Goal: Transaction & Acquisition: Purchase product/service

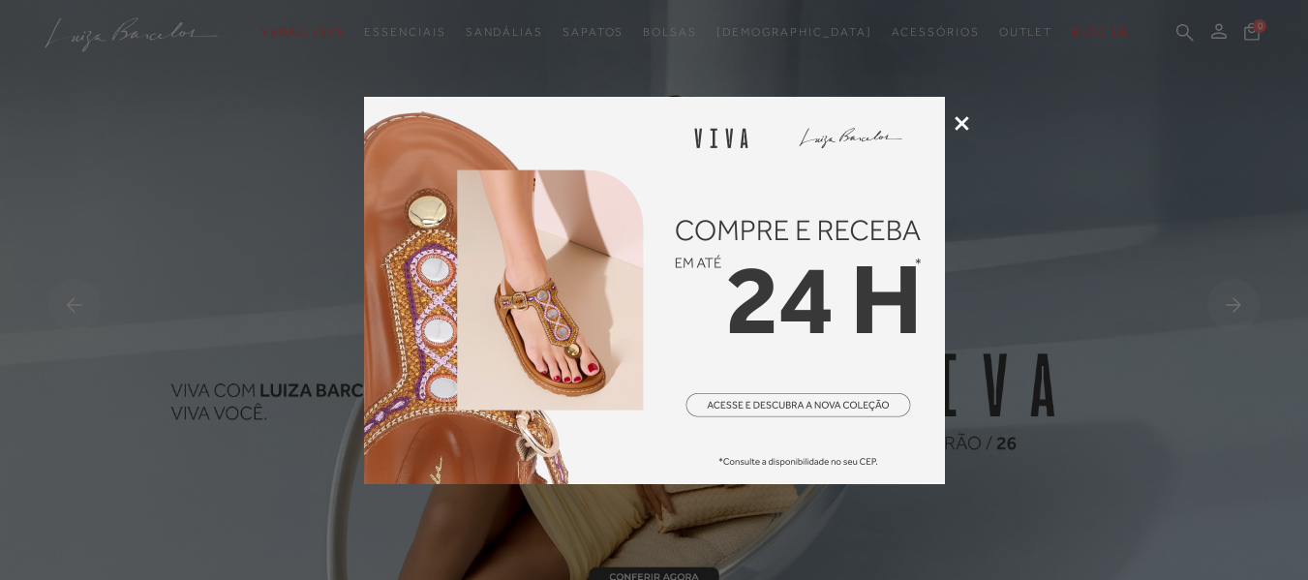
click at [791, 405] on img at bounding box center [654, 290] width 581 height 387
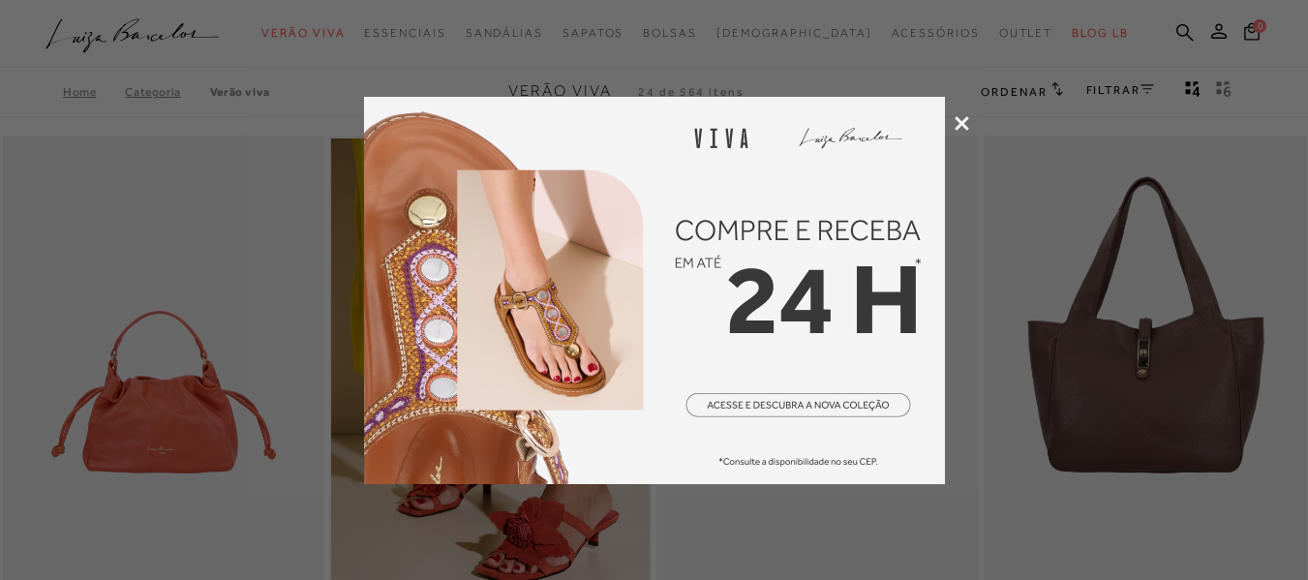
drag, startPoint x: 0, startPoint y: 0, endPoint x: 756, endPoint y: 299, distance: 813.3
click at [756, 299] on img at bounding box center [654, 290] width 581 height 387
click at [962, 123] on icon at bounding box center [962, 123] width 15 height 15
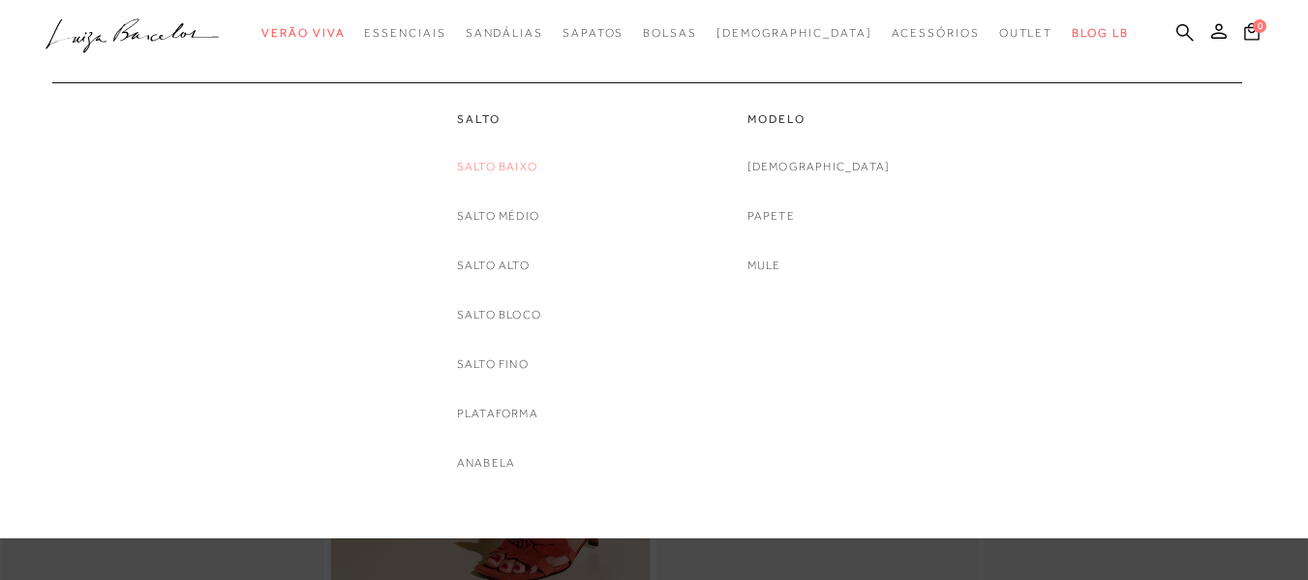
click at [508, 172] on link "Salto Baixo" at bounding box center [497, 167] width 80 height 20
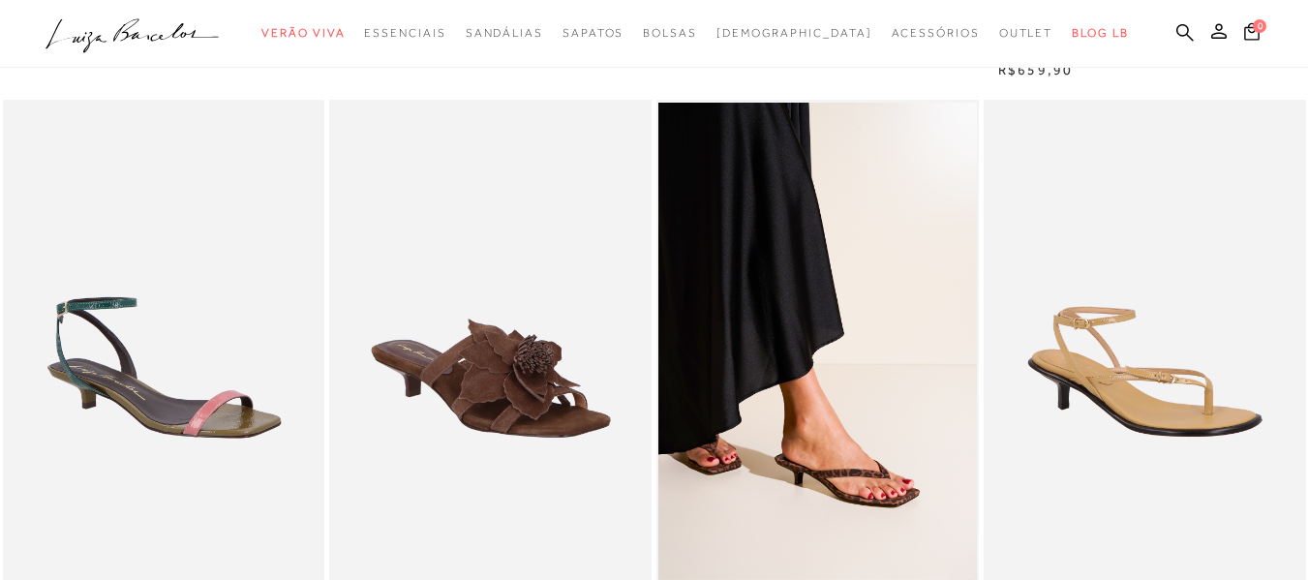
scroll to position [678, 0]
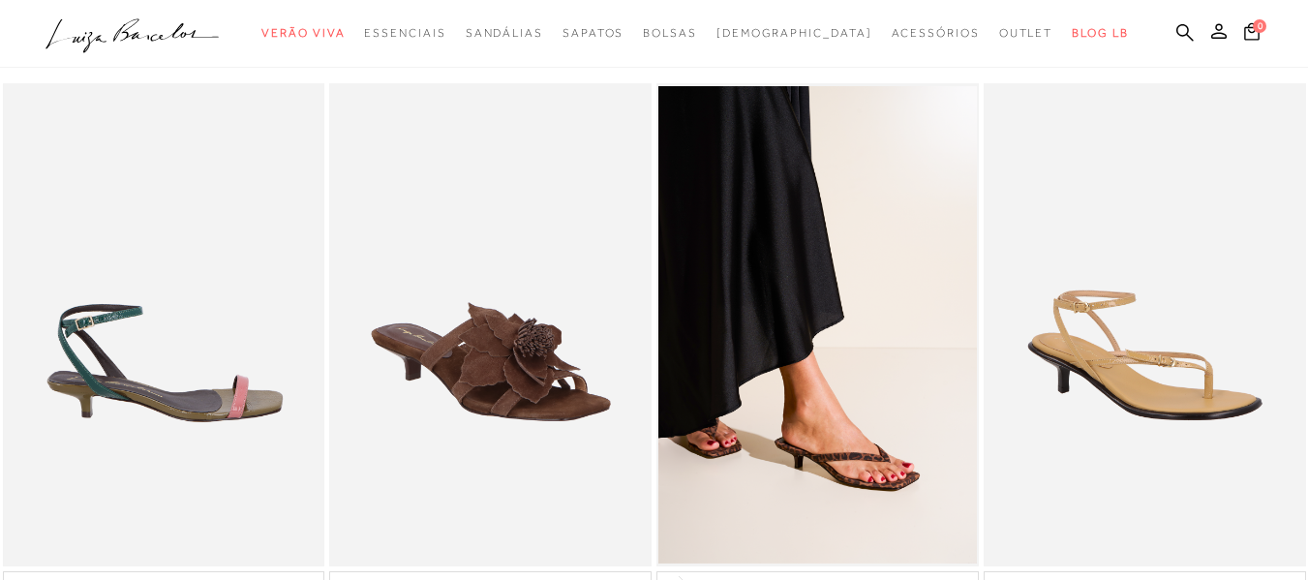
click at [135, 406] on img at bounding box center [165, 324] width 321 height 483
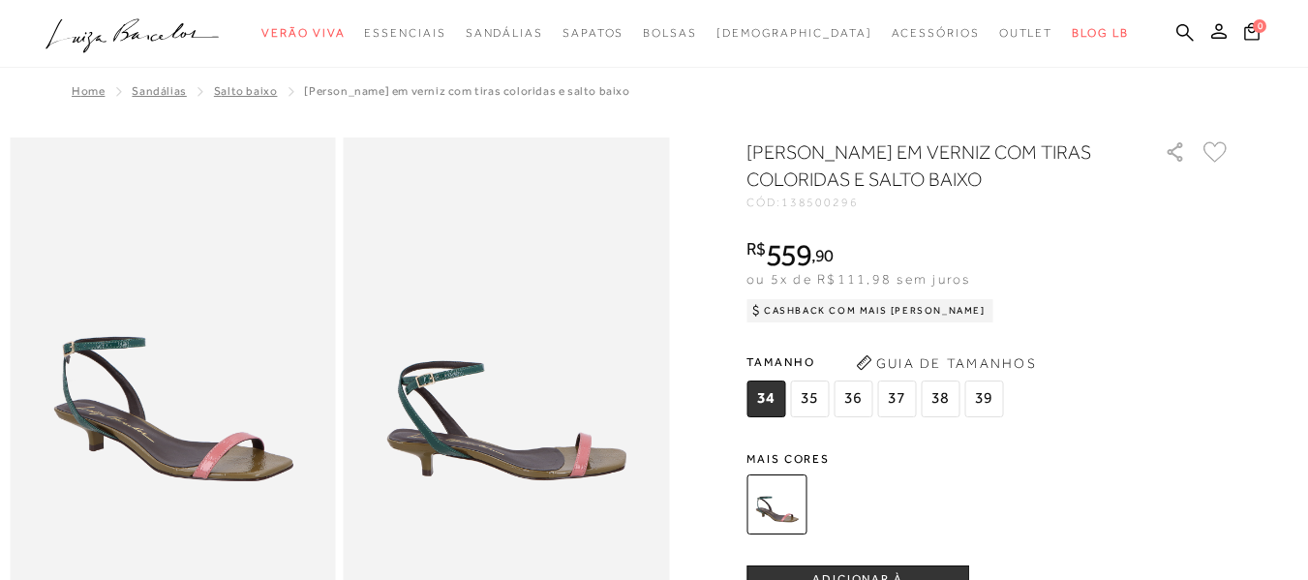
click at [900, 400] on span "37" at bounding box center [896, 399] width 39 height 37
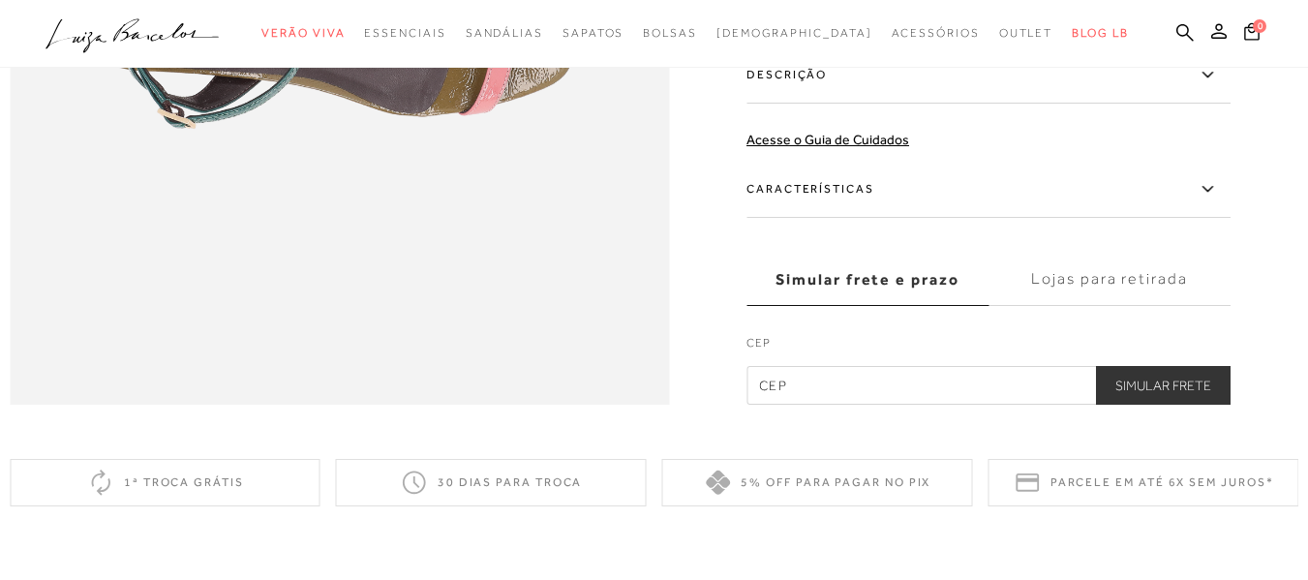
scroll to position [1549, 0]
click at [801, 404] on input "text" at bounding box center [989, 384] width 484 height 39
type input "70355-040"
click at [1093, 305] on label "Lojas para retirada" at bounding box center [1110, 279] width 242 height 52
click at [0, 0] on input "Lojas para retirada" at bounding box center [0, 0] width 0 height 0
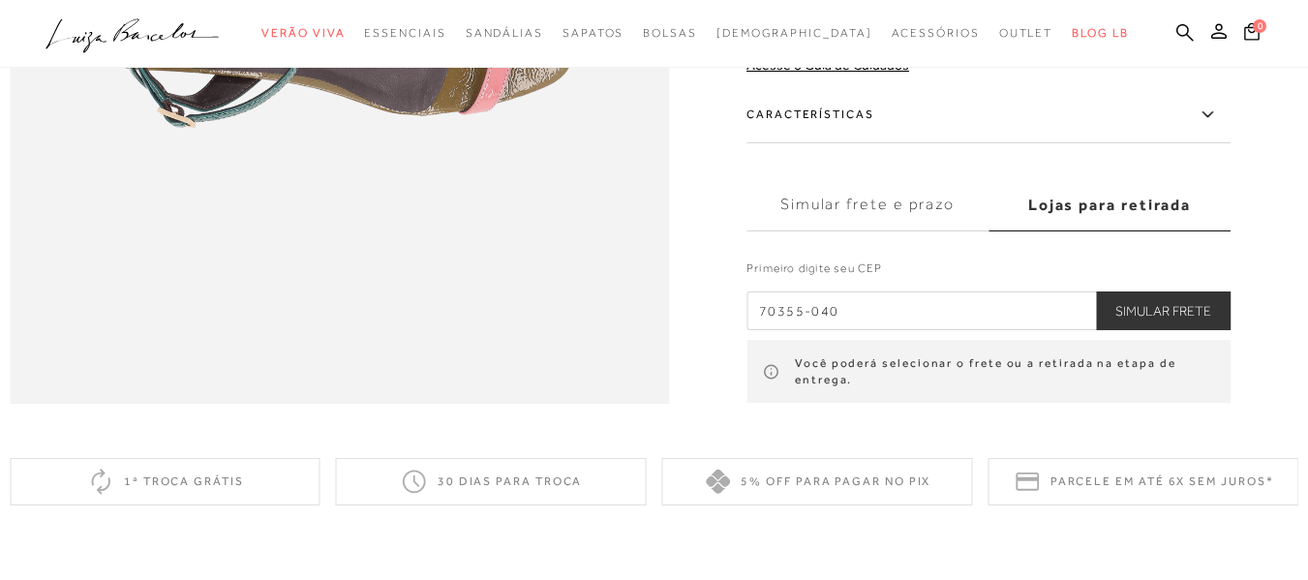
click at [1146, 330] on button "Simular Frete" at bounding box center [1163, 310] width 135 height 39
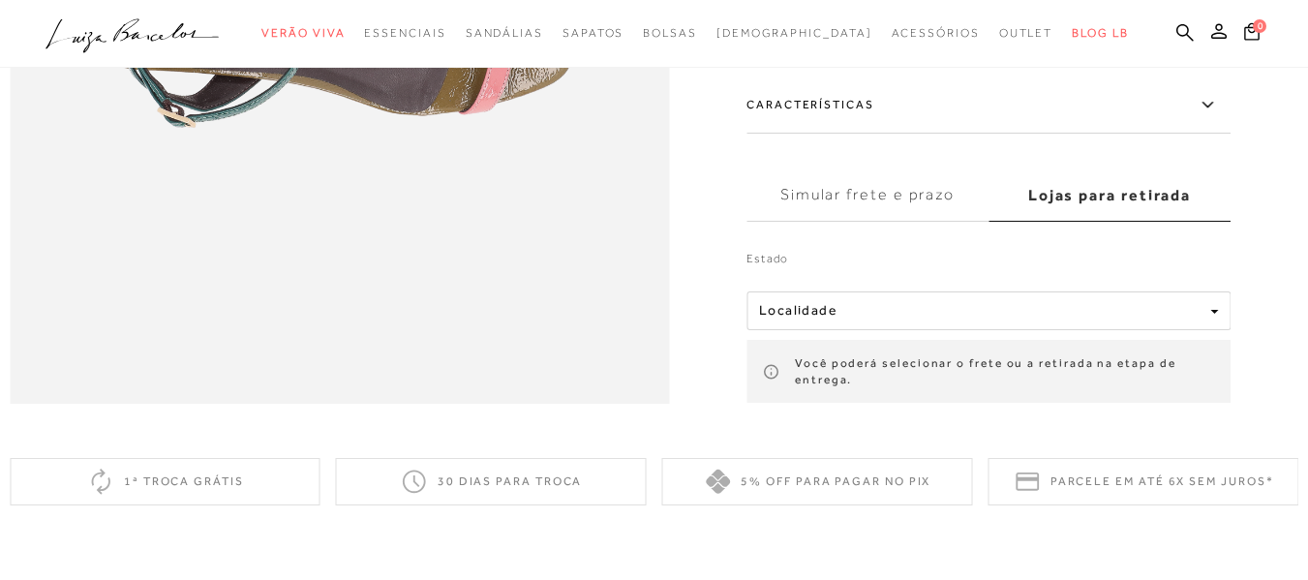
click at [920, 222] on label "Simular frete e prazo" at bounding box center [868, 195] width 242 height 52
click at [0, 0] on input "Simular frete e prazo" at bounding box center [0, 0] width 0 height 0
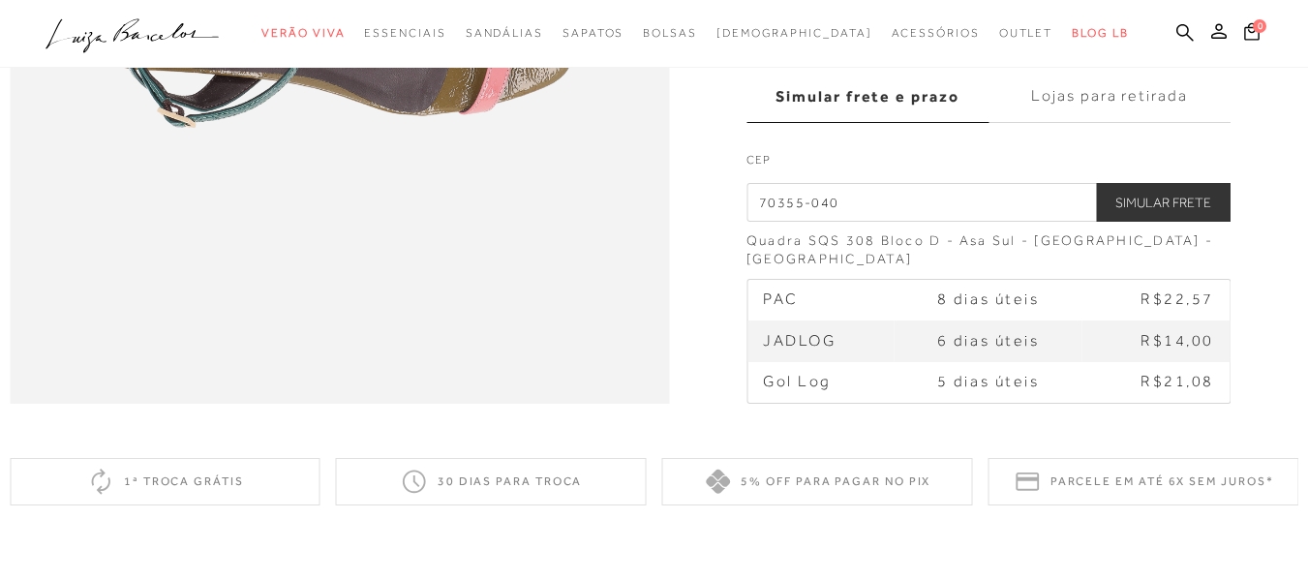
click at [1080, 122] on label "Lojas para retirada" at bounding box center [1110, 96] width 242 height 52
click at [0, 0] on input "Lojas para retirada" at bounding box center [0, 0] width 0 height 0
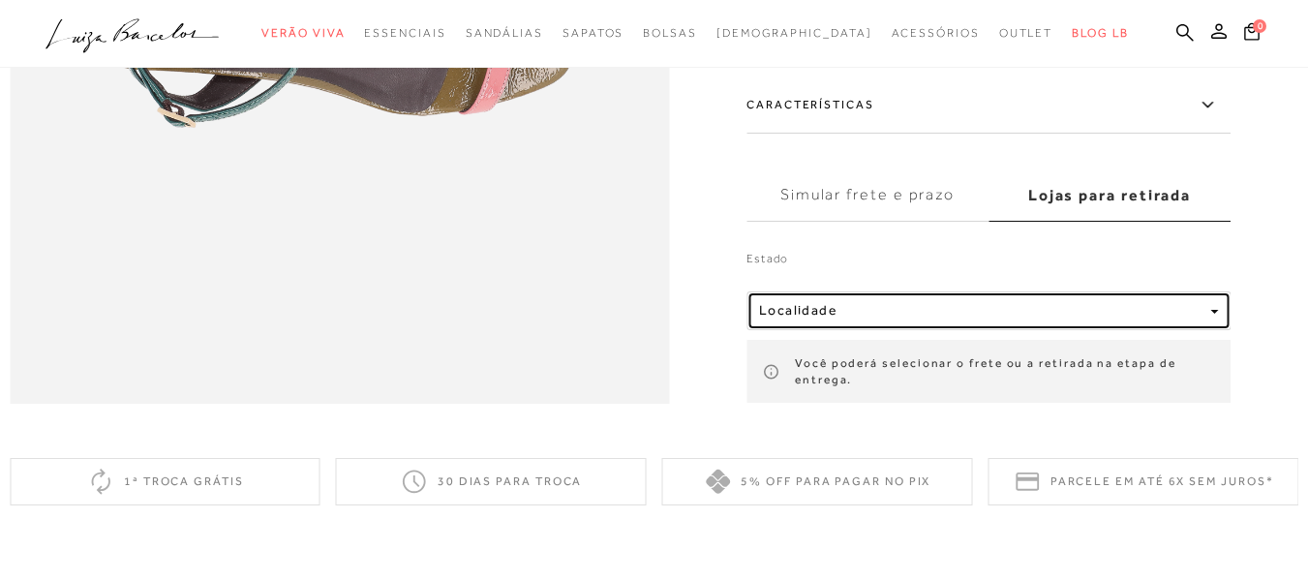
click at [1218, 320] on div "button" at bounding box center [1214, 311] width 8 height 16
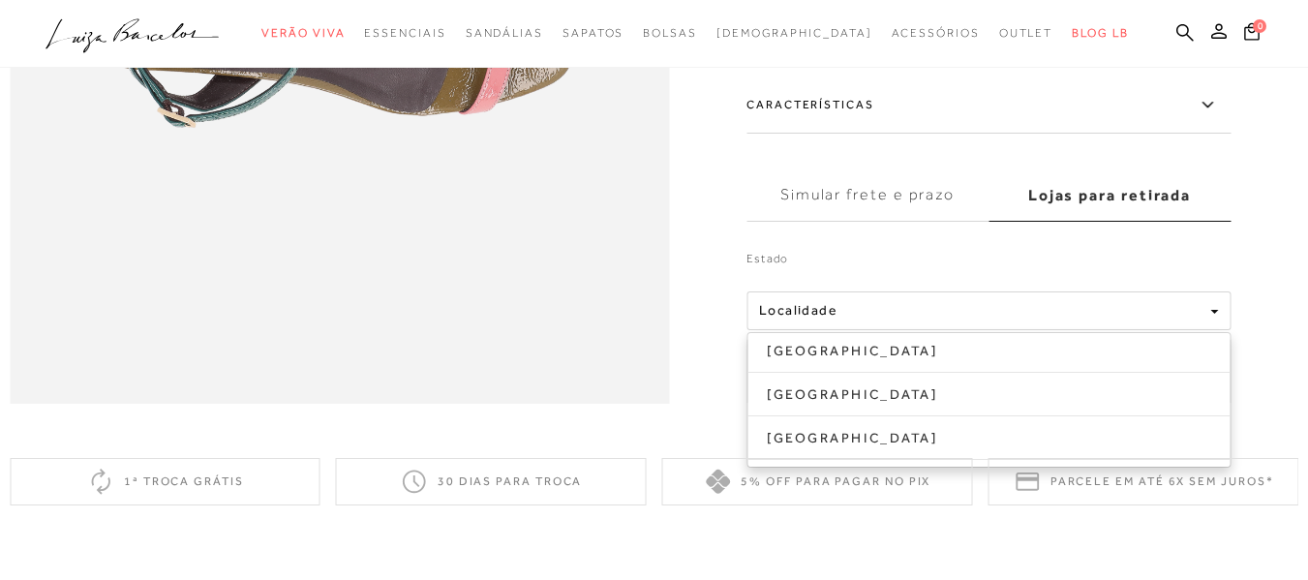
click at [804, 504] on div "5% off para pagar no PIX" at bounding box center [817, 481] width 311 height 47
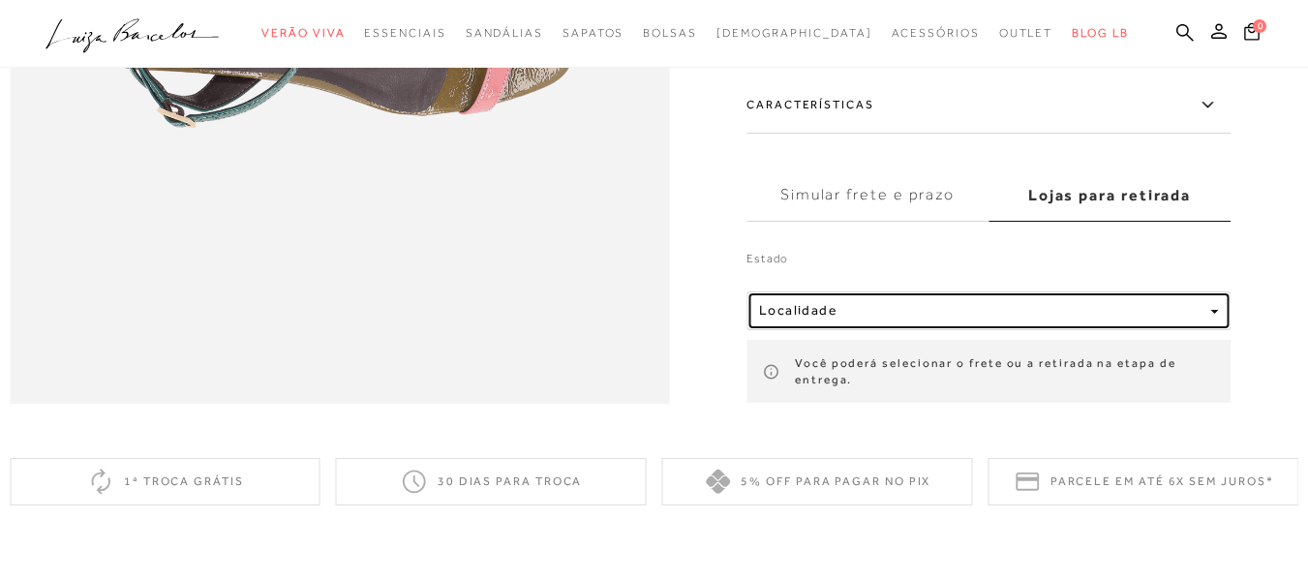
click at [876, 320] on div "Localidade" at bounding box center [980, 311] width 443 height 16
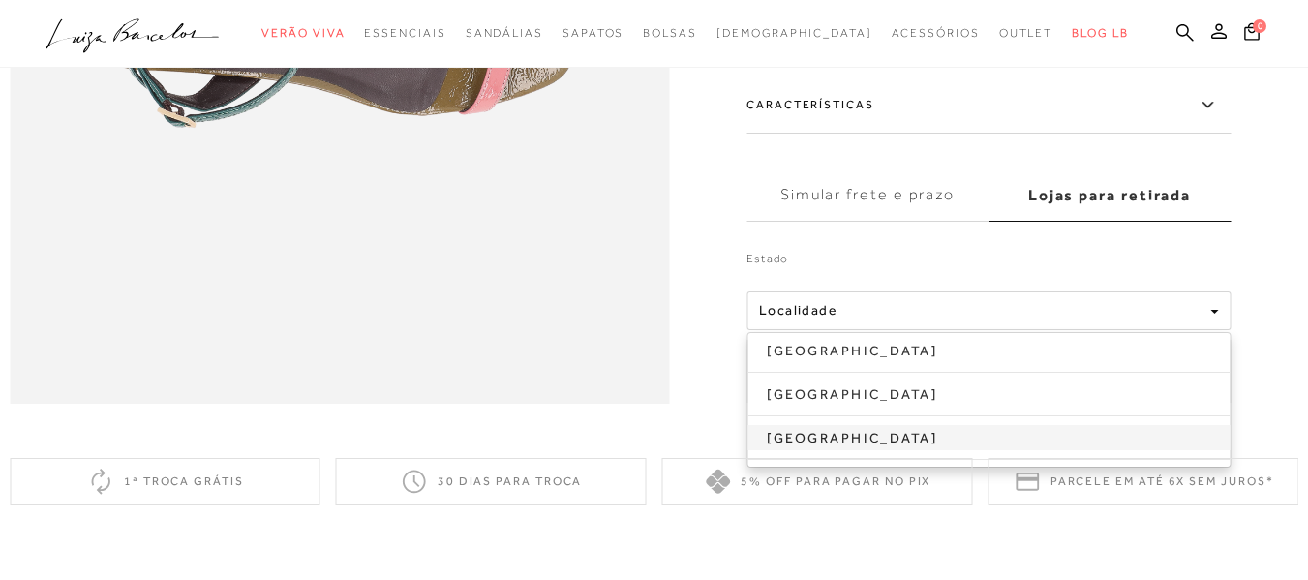
click at [799, 450] on link "[GEOGRAPHIC_DATA]" at bounding box center [989, 437] width 482 height 25
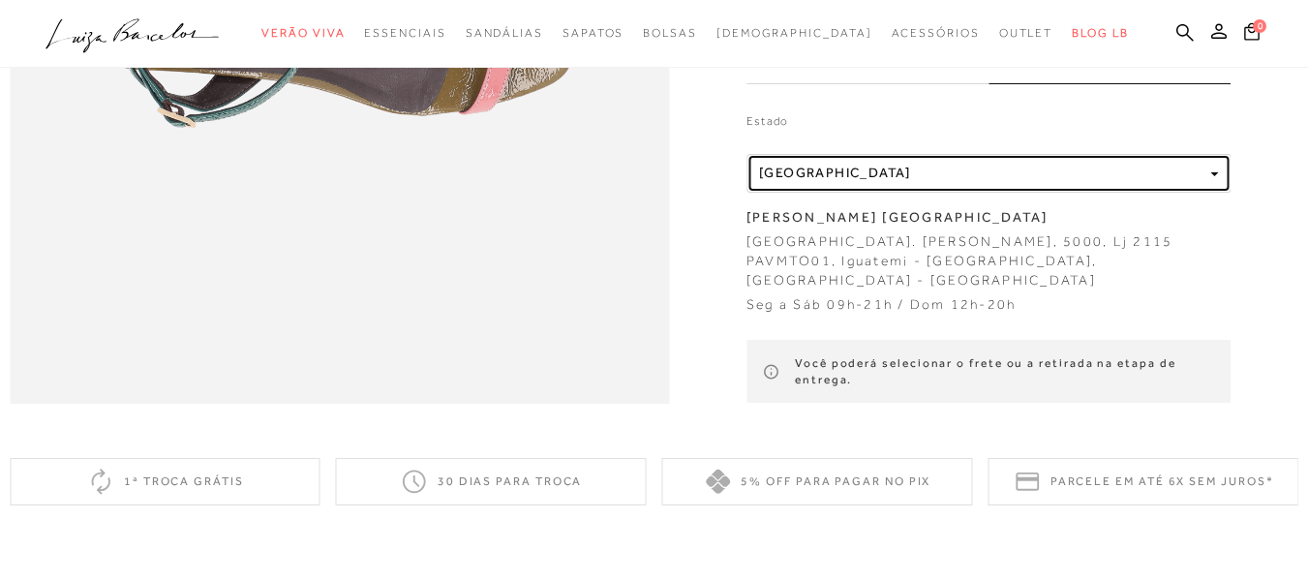
click at [1218, 177] on span "button" at bounding box center [1214, 175] width 8 height 4
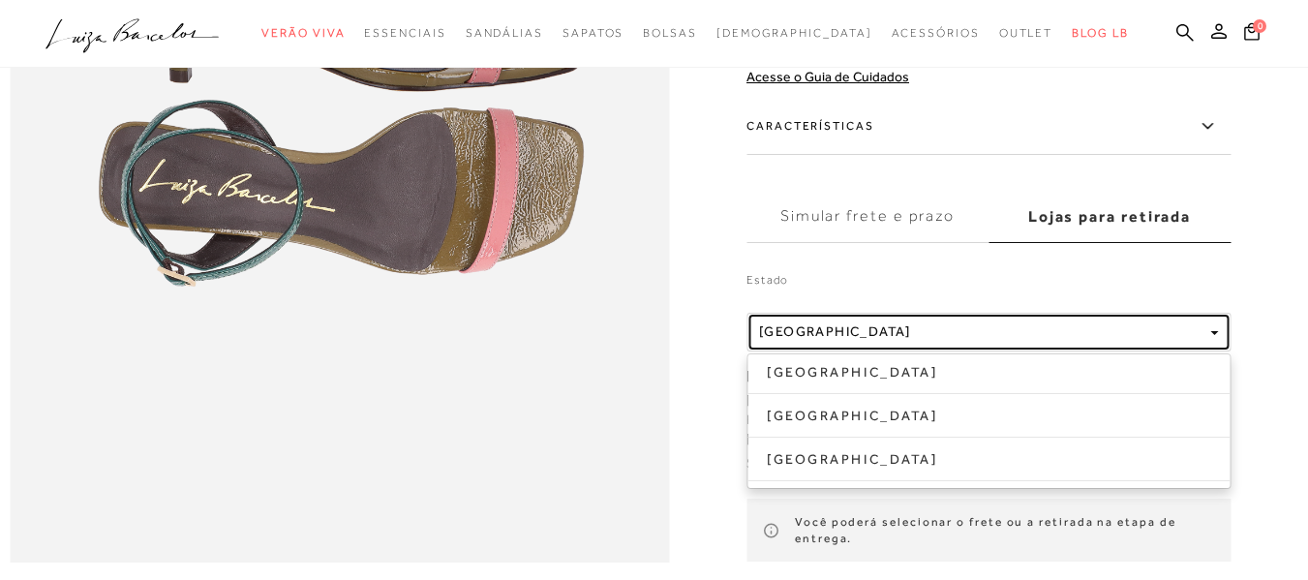
scroll to position [1356, 0]
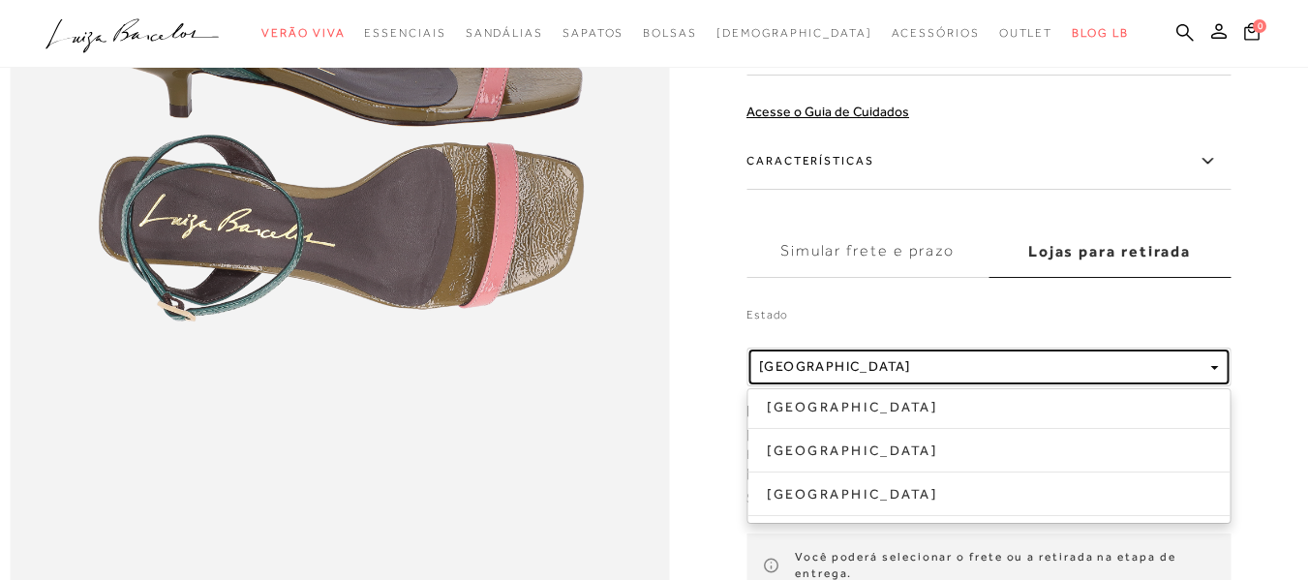
drag, startPoint x: 851, startPoint y: 424, endPoint x: 725, endPoint y: 414, distance: 126.3
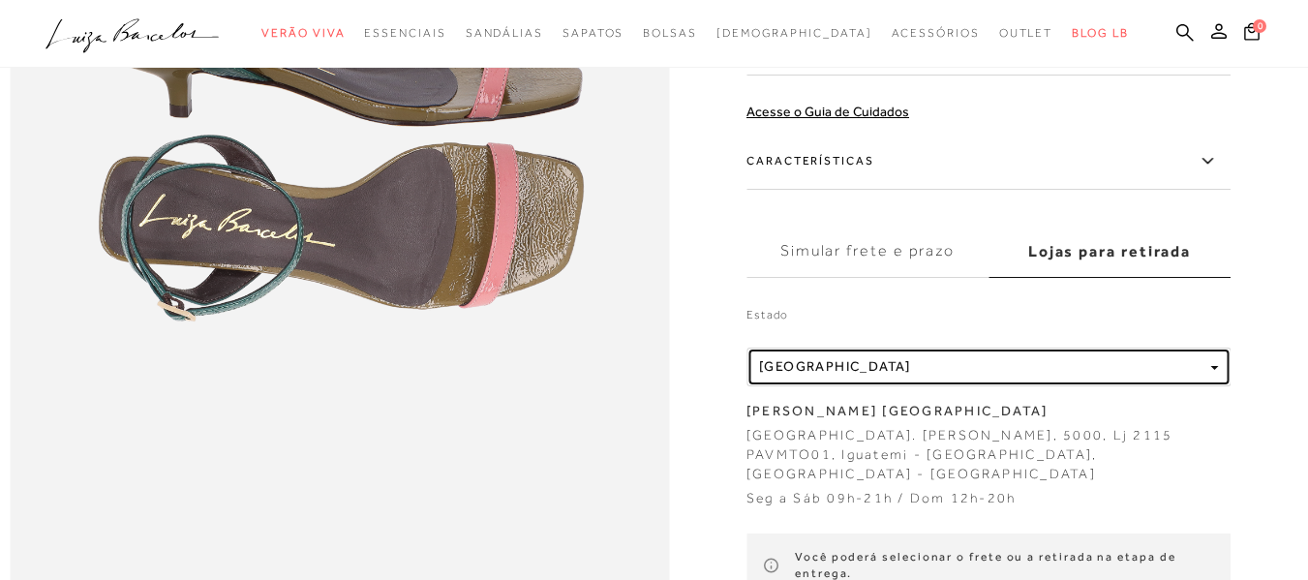
click at [865, 376] on div "Localidade São Paulo" at bounding box center [980, 367] width 443 height 16
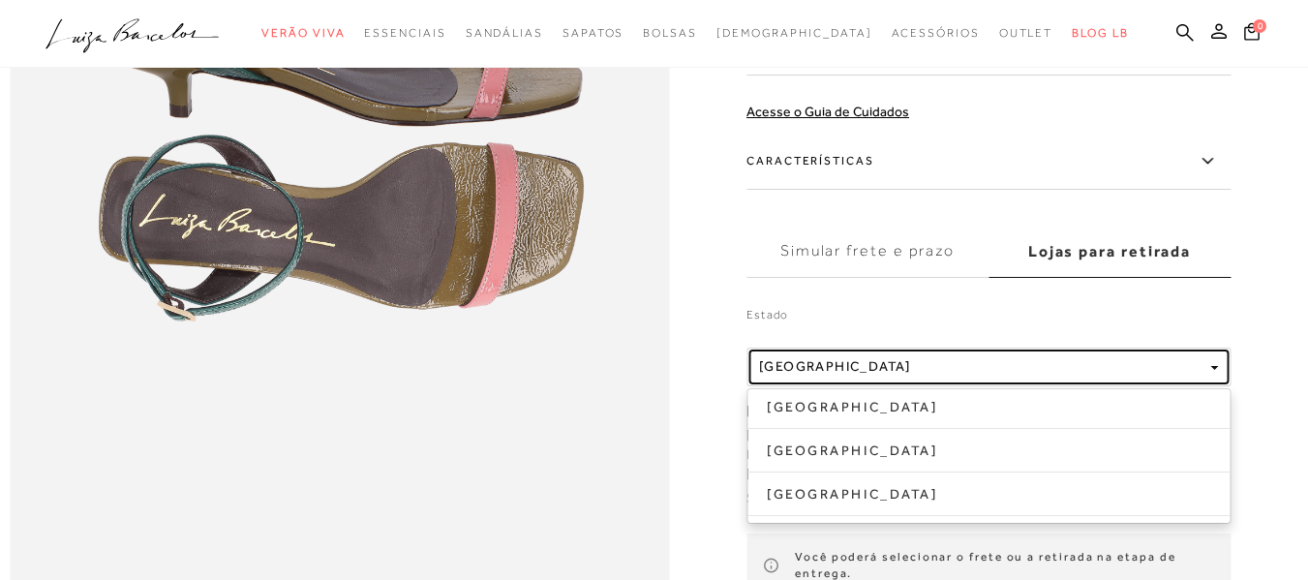
click at [845, 376] on div "Localidade São Paulo" at bounding box center [980, 367] width 443 height 16
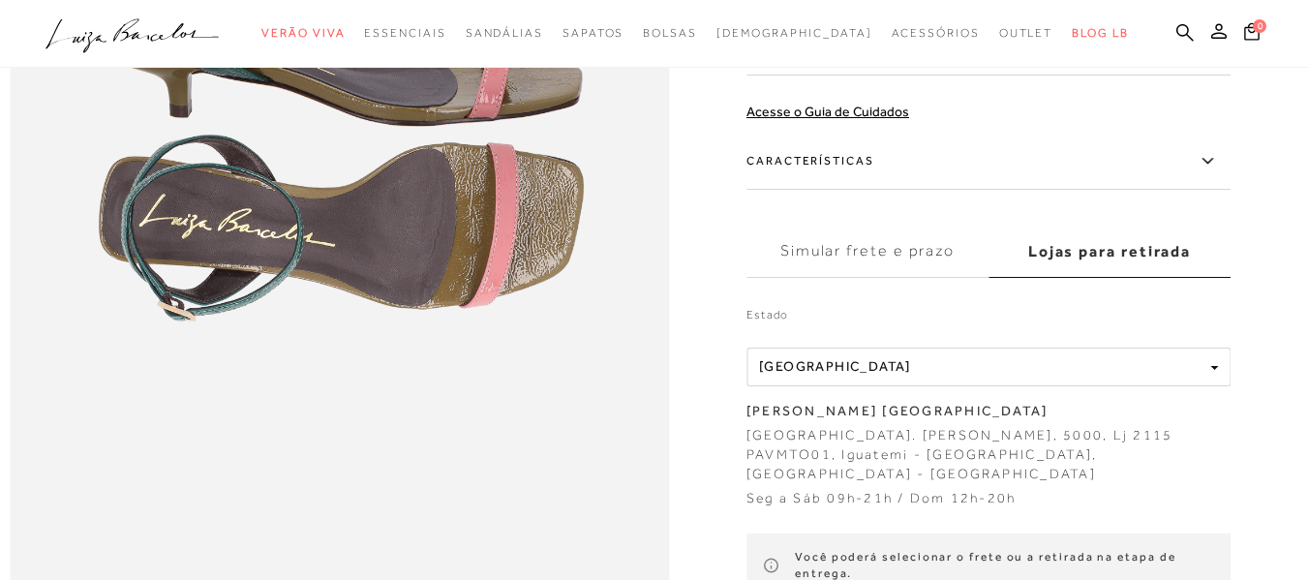
click at [873, 278] on label "Simular frete e prazo" at bounding box center [868, 252] width 242 height 52
click at [0, 0] on input "Simular frete e prazo" at bounding box center [0, 0] width 0 height 0
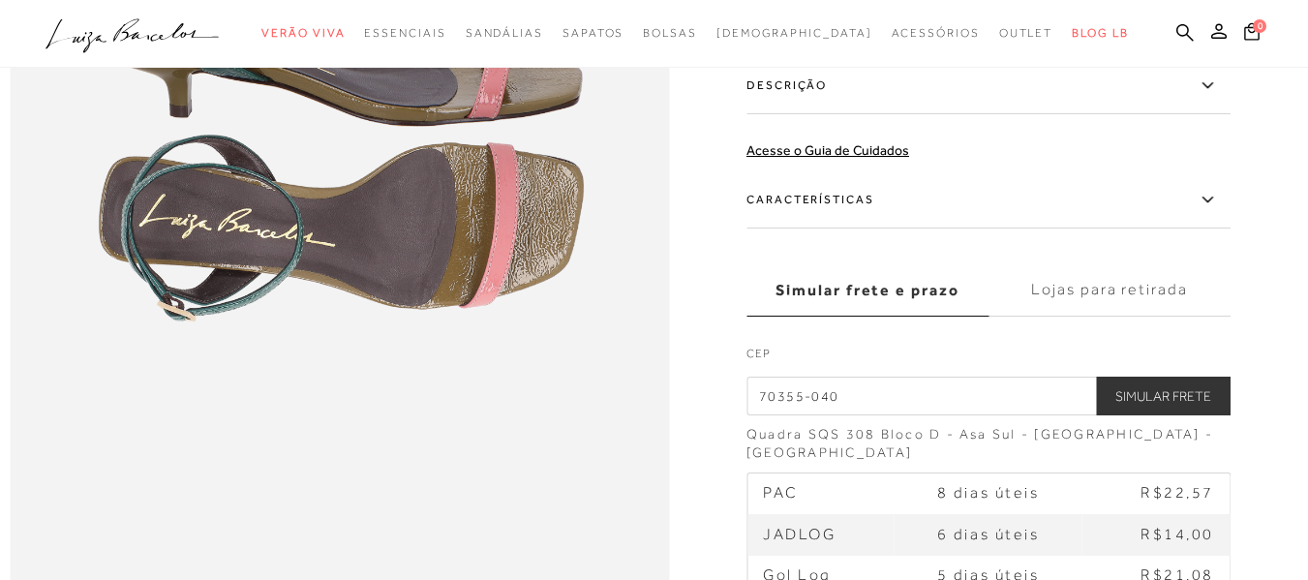
click at [855, 414] on input "70355-040" at bounding box center [989, 395] width 484 height 39
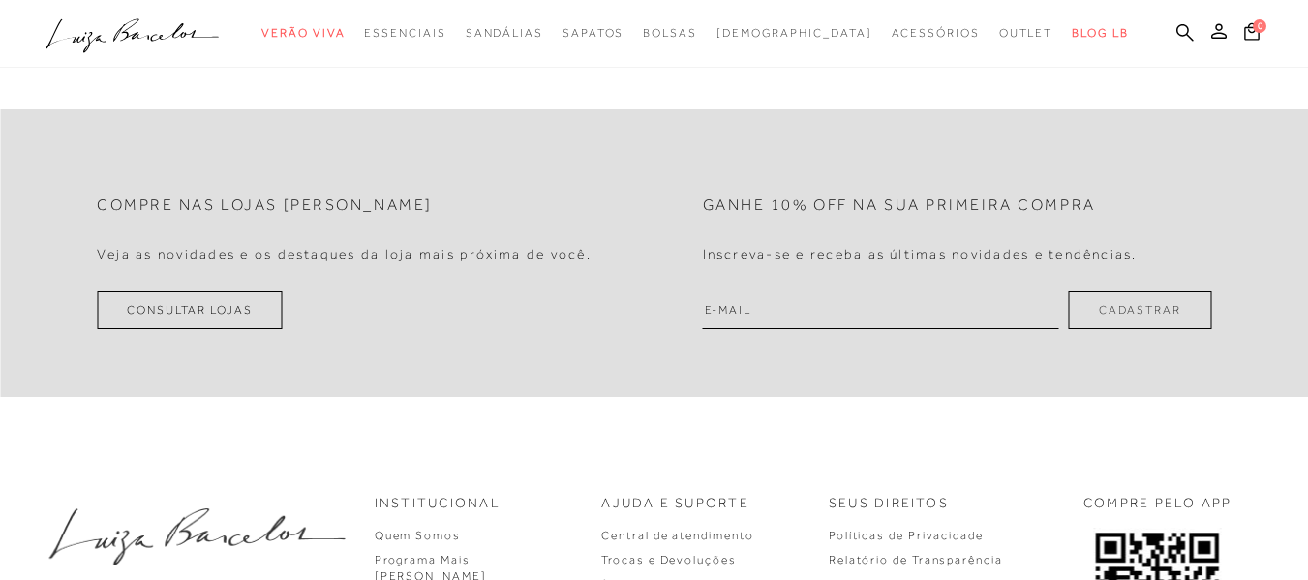
scroll to position [2979, 0]
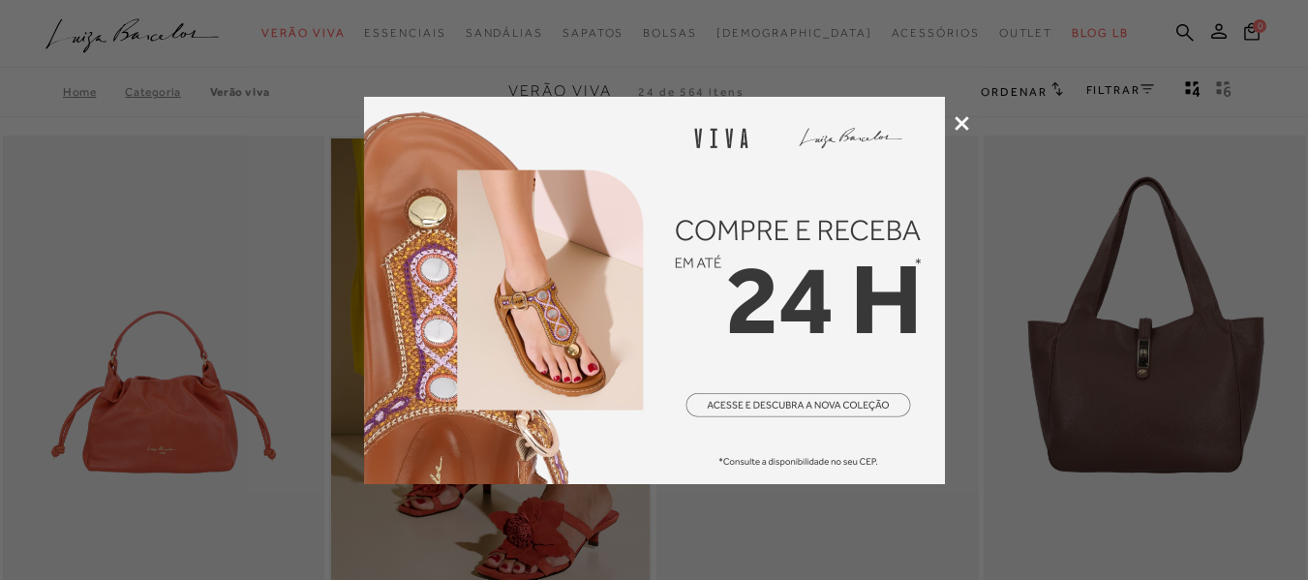
click at [964, 123] on icon at bounding box center [962, 123] width 15 height 15
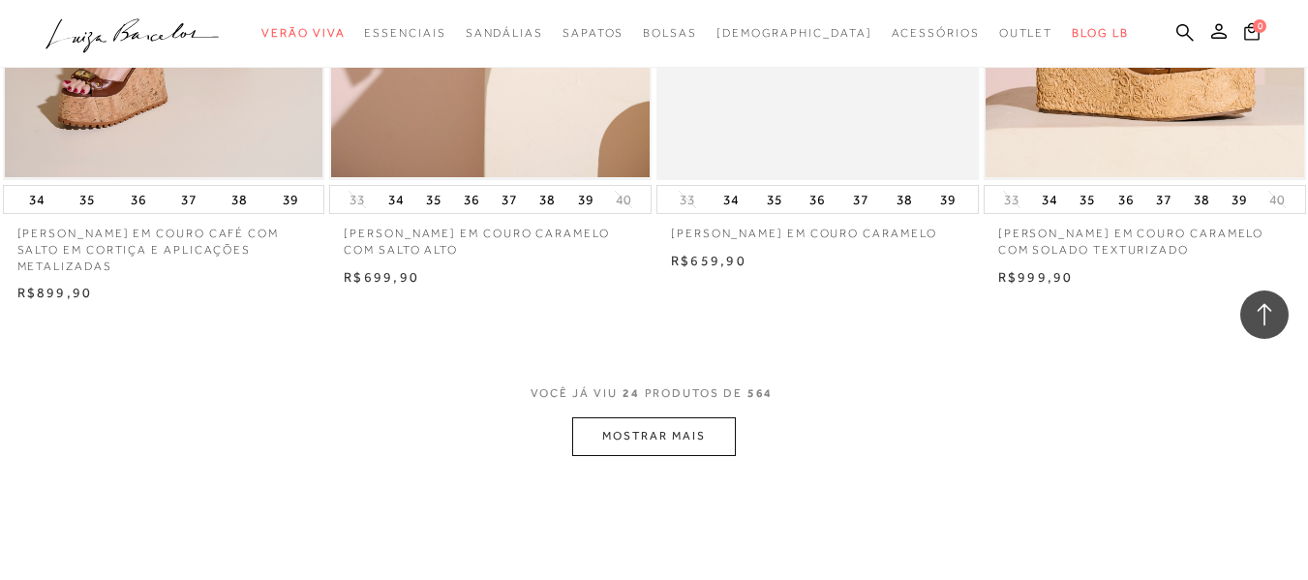
scroll to position [3776, 0]
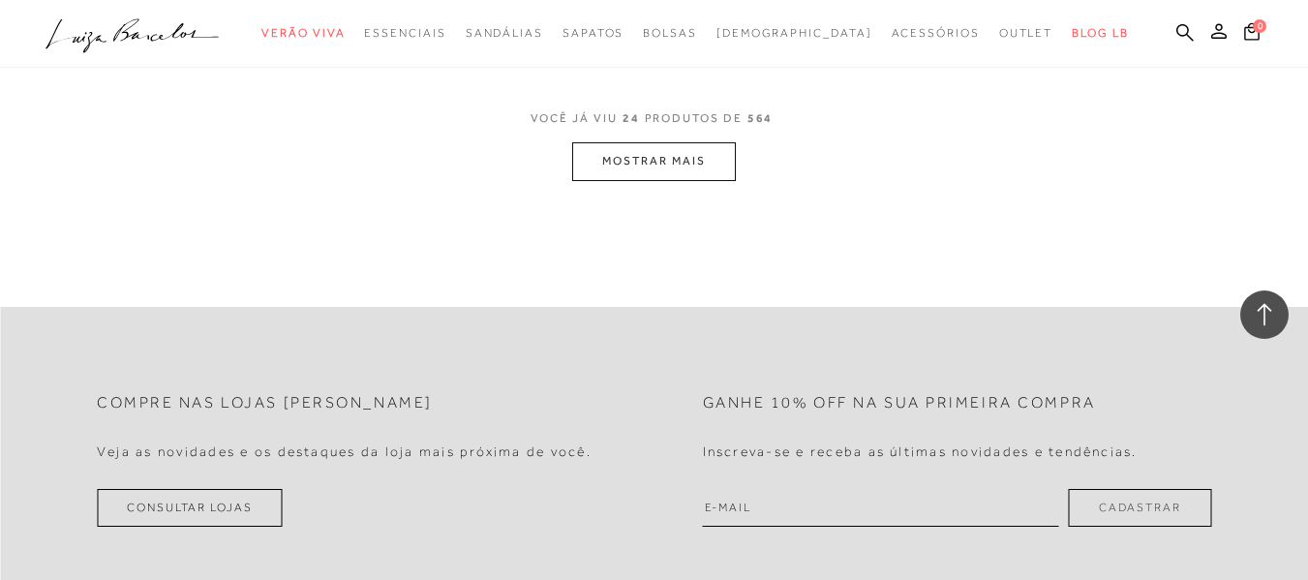
click at [711, 167] on button "MOSTRAR MAIS" at bounding box center [653, 161] width 163 height 38
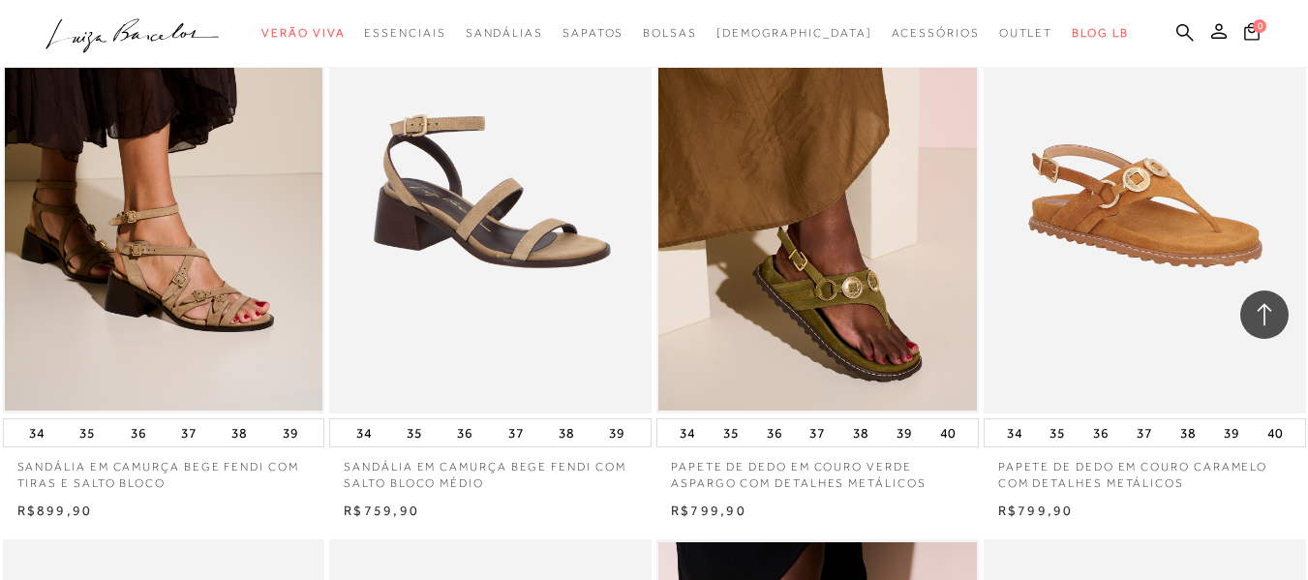
scroll to position [6391, 0]
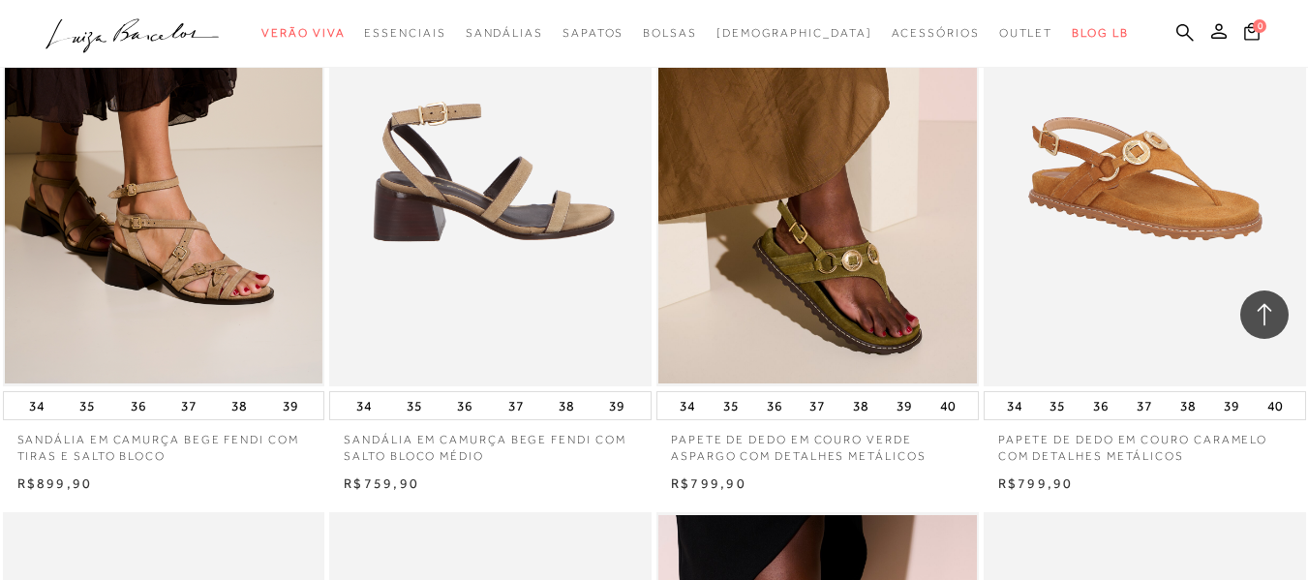
click at [525, 227] on img at bounding box center [491, 144] width 321 height 483
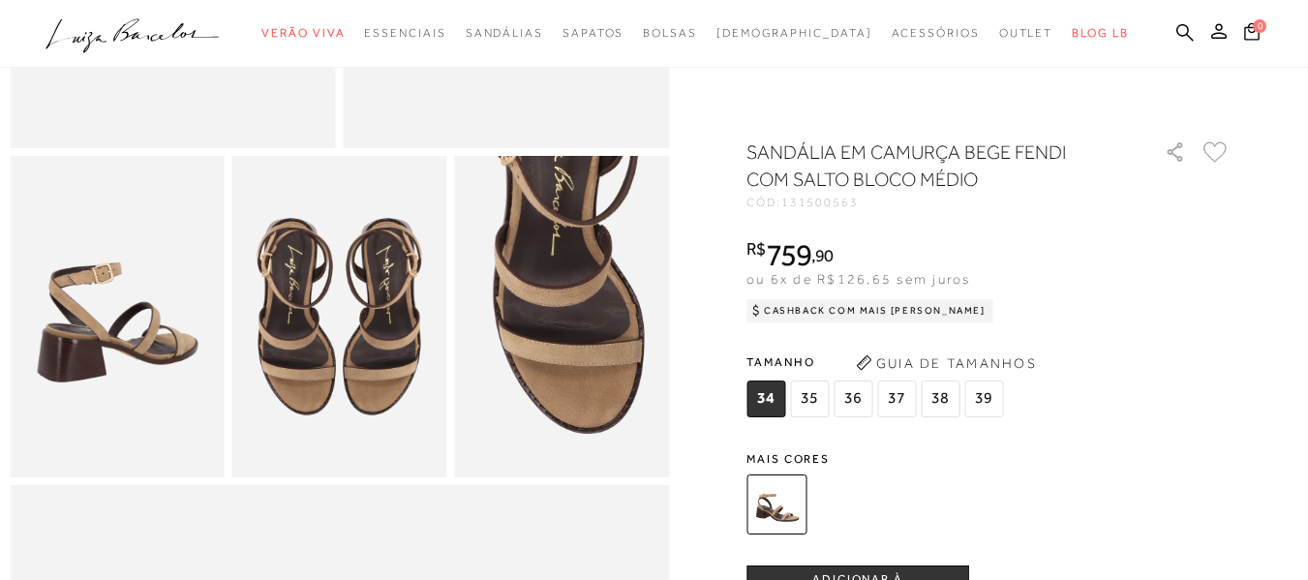
scroll to position [484, 0]
